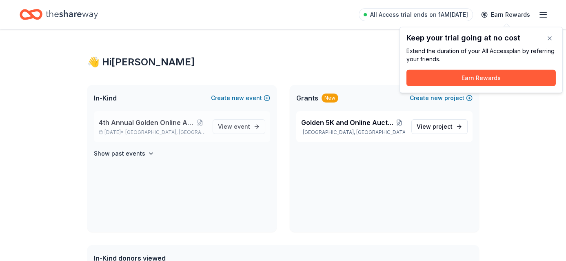
click at [135, 123] on span "4th Annual Golden Online Auction/Store" at bounding box center [146, 123] width 95 height 10
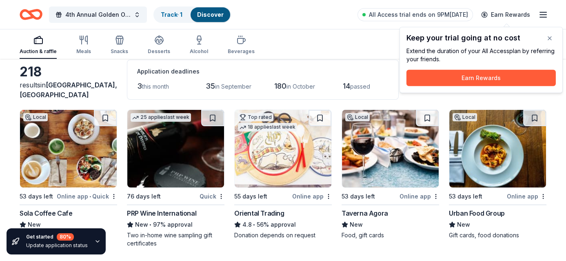
scroll to position [82, 0]
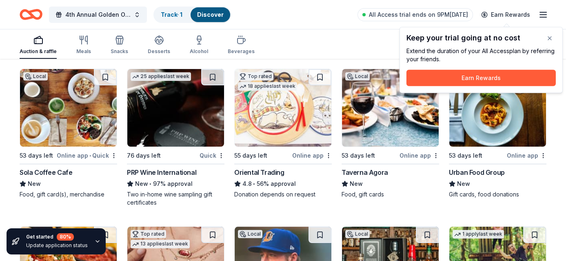
click at [477, 170] on div "Urban Food Group" at bounding box center [477, 172] width 56 height 10
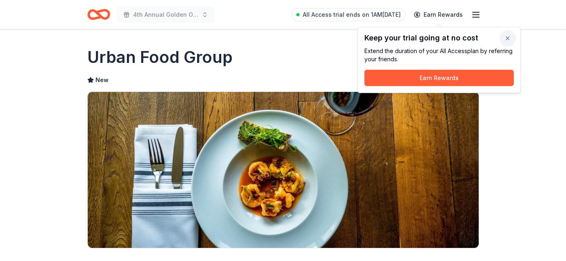
click at [506, 39] on button "button" at bounding box center [507, 38] width 16 height 16
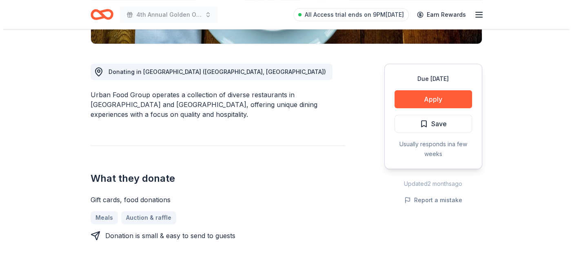
scroll to position [245, 0]
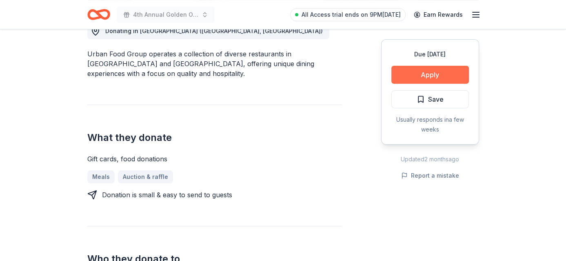
click at [439, 78] on button "Apply" at bounding box center [430, 75] width 78 height 18
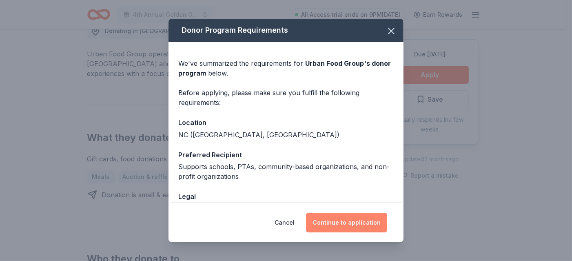
click at [345, 227] on button "Continue to application" at bounding box center [346, 223] width 81 height 20
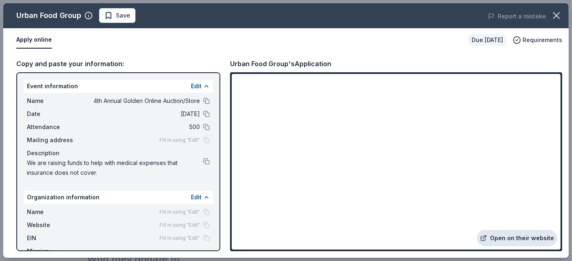
click at [524, 240] on link "Open on their website" at bounding box center [517, 238] width 80 height 16
